Goal: Navigation & Orientation: Find specific page/section

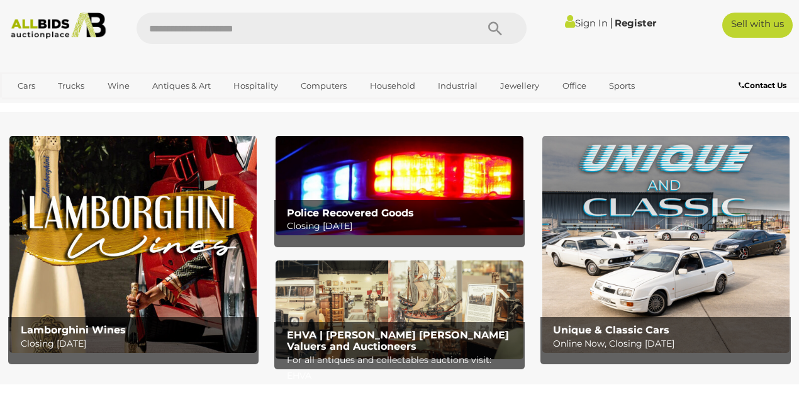
click at [362, 221] on p "Closing Tuesday 14th October" at bounding box center [402, 226] width 231 height 16
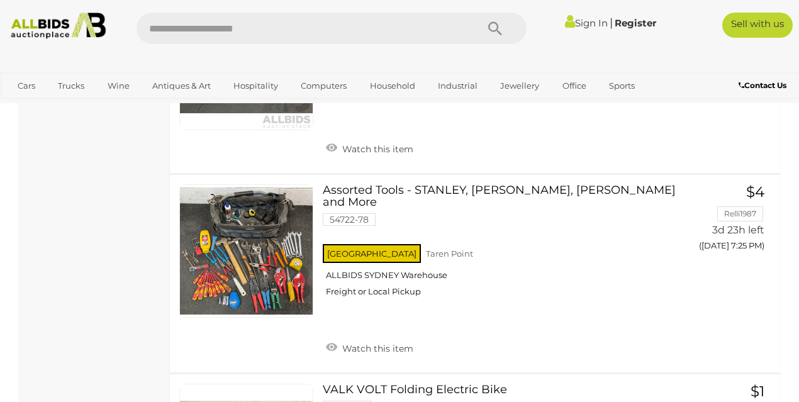
scroll to position [1258, 0]
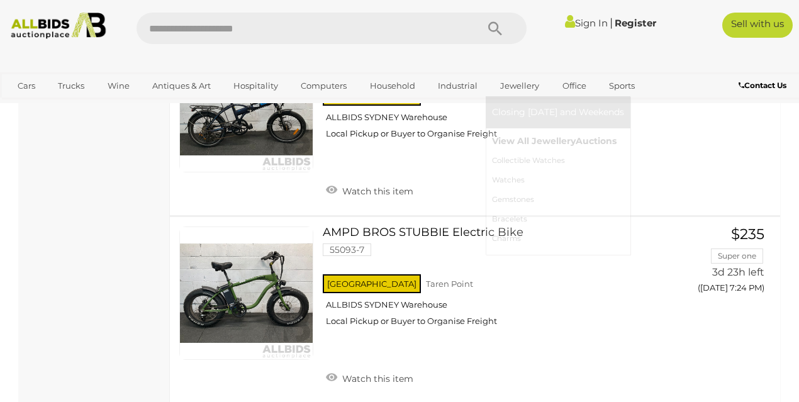
click at [518, 140] on link "View All Jewellery Auctions" at bounding box center [558, 140] width 132 height 19
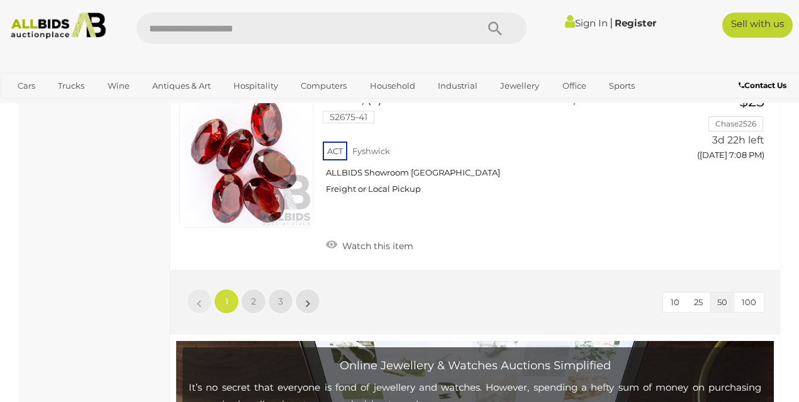
scroll to position [9851, 0]
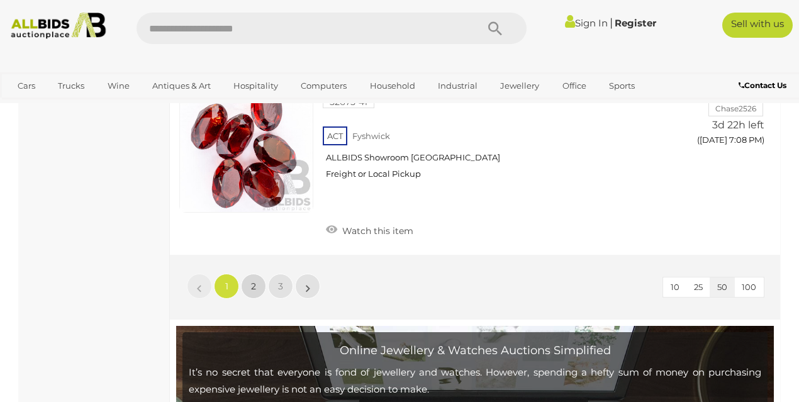
click at [252, 280] on span "2" at bounding box center [253, 285] width 5 height 11
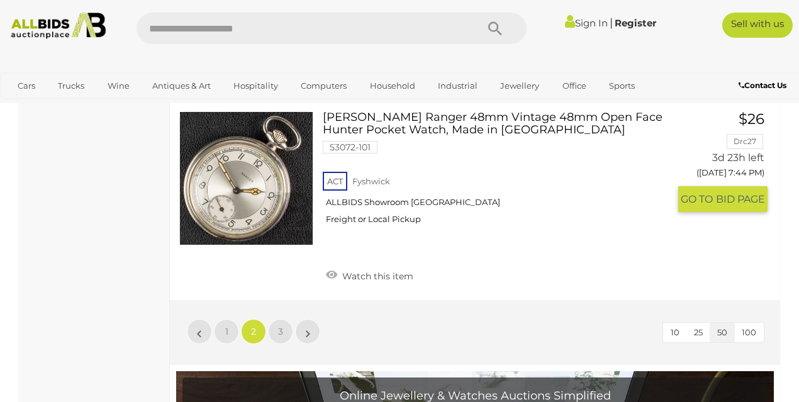
scroll to position [9860, 0]
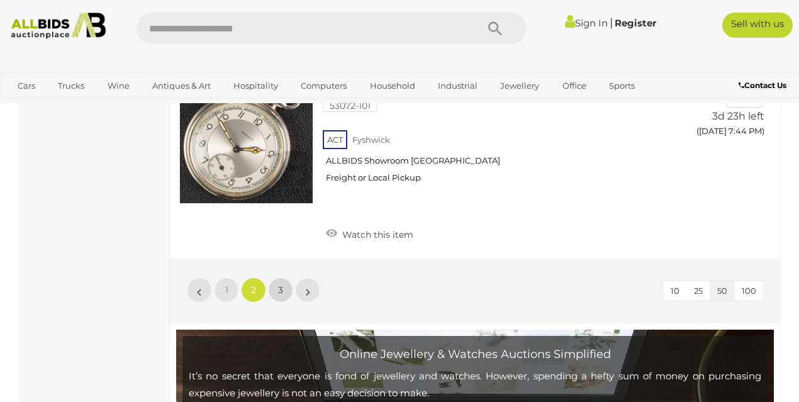
click at [277, 277] on link "3" at bounding box center [280, 289] width 25 height 25
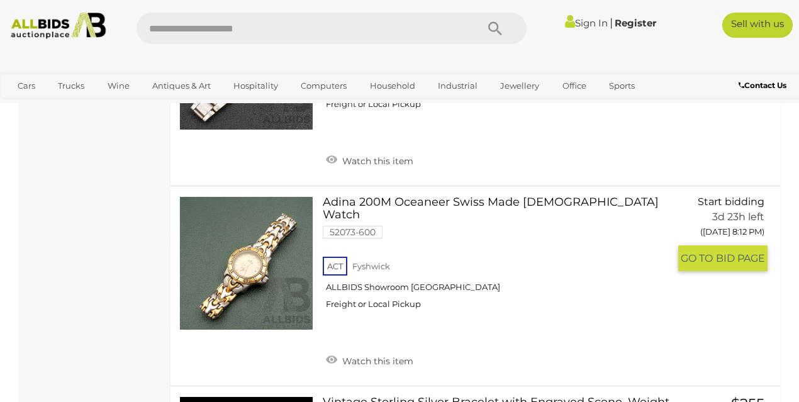
scroll to position [2874, 0]
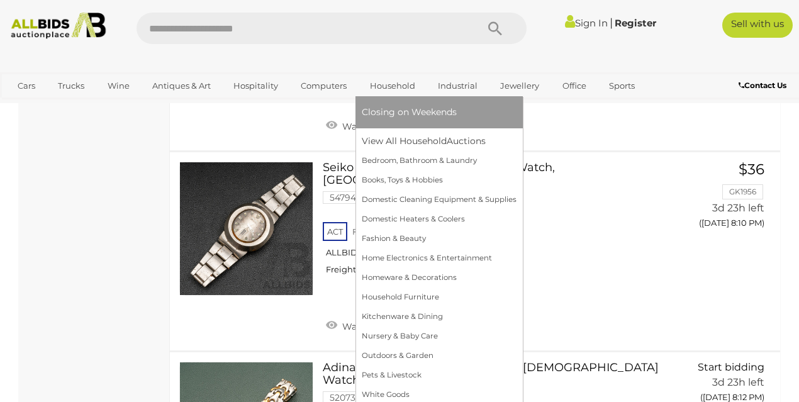
click at [385, 79] on link "Household" at bounding box center [393, 85] width 62 height 21
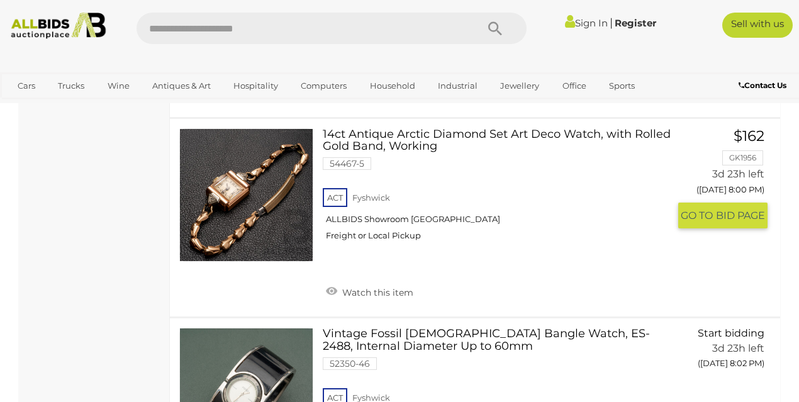
scroll to position [2096, 0]
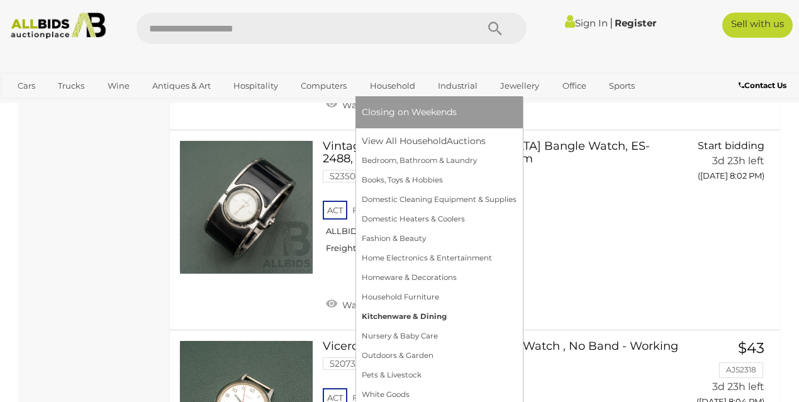
click at [407, 316] on link "Kitchenware & Dining" at bounding box center [439, 316] width 155 height 19
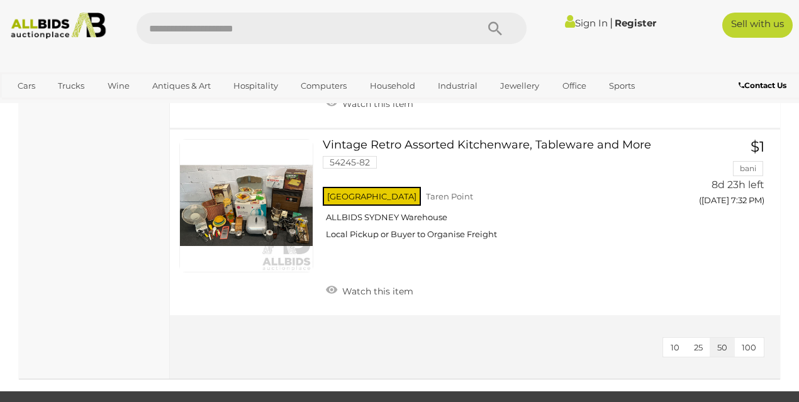
scroll to position [1886, 0]
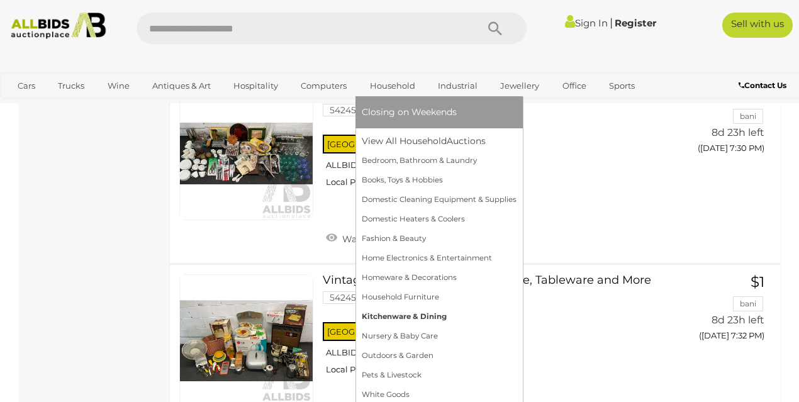
click at [395, 319] on link "Kitchenware & Dining" at bounding box center [439, 316] width 155 height 19
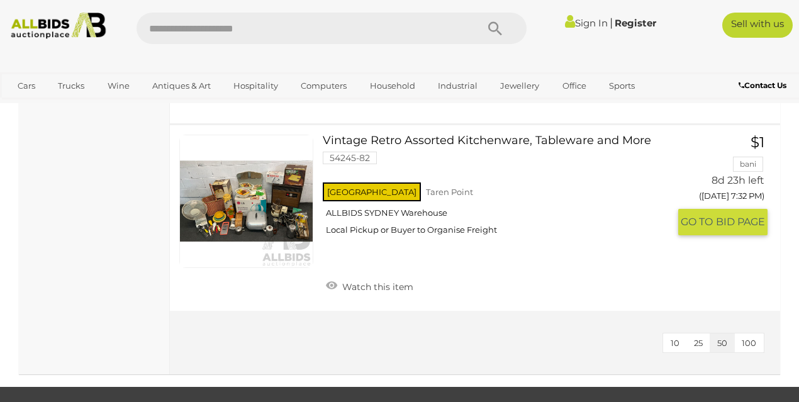
scroll to position [2235, 0]
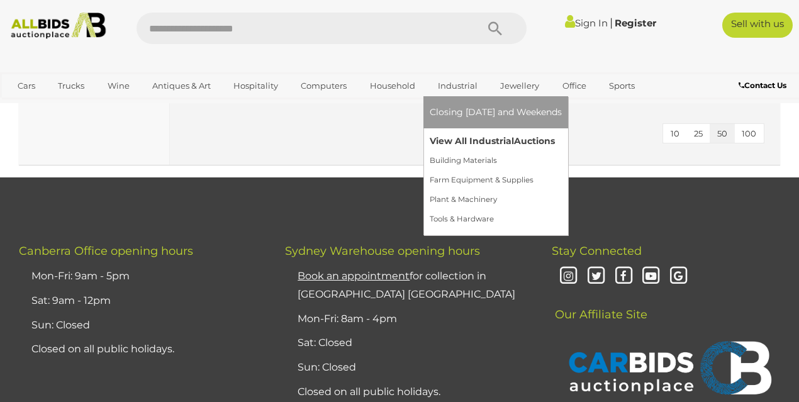
click at [467, 147] on link "View All Industrial Auctions" at bounding box center [495, 140] width 132 height 19
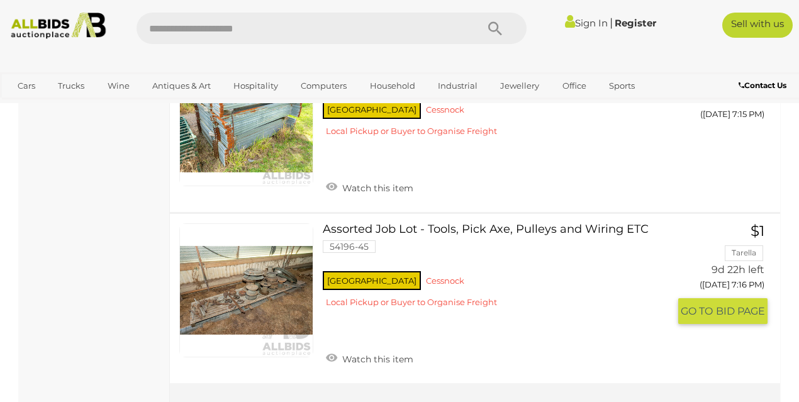
scroll to position [9222, 0]
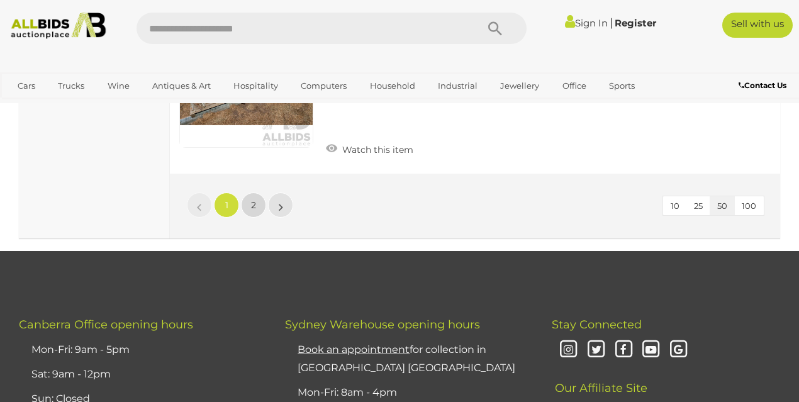
click at [247, 192] on link "2" at bounding box center [253, 204] width 25 height 25
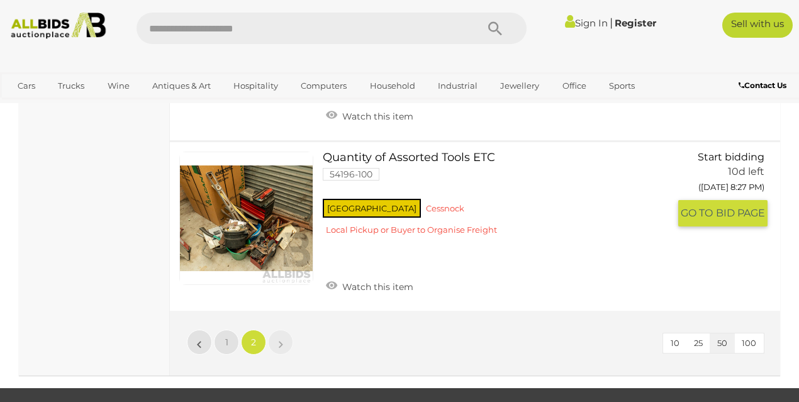
scroll to position [8456, 0]
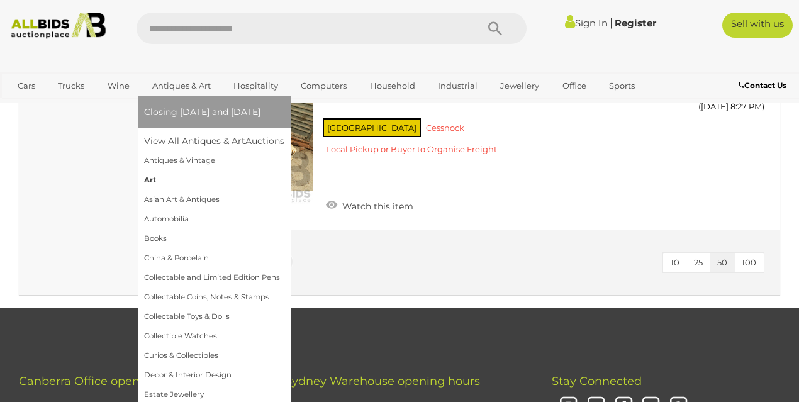
click at [161, 181] on link "Art" at bounding box center [214, 179] width 140 height 19
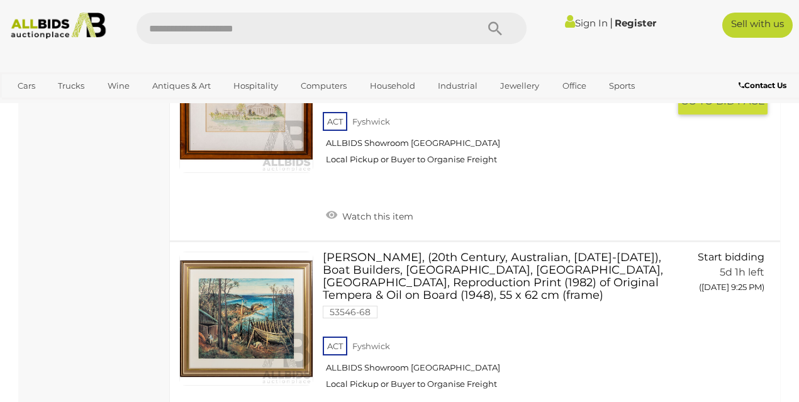
scroll to position [8593, 0]
